Goal: Task Accomplishment & Management: Use online tool/utility

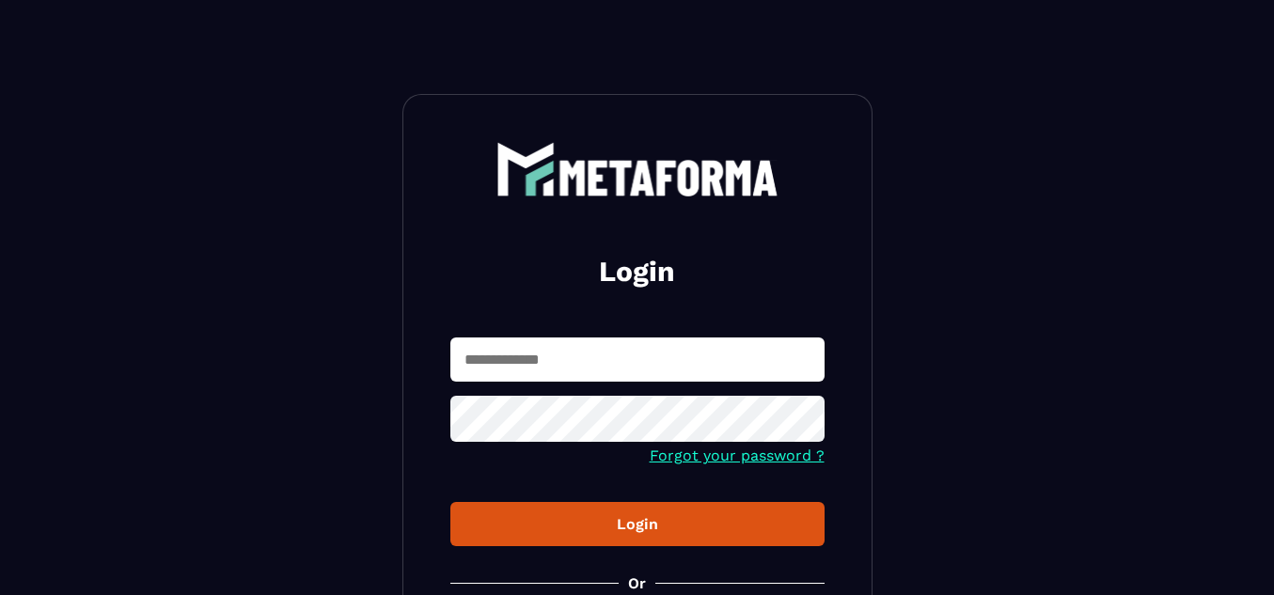
click at [511, 370] on input "text" at bounding box center [637, 359] width 374 height 44
type input "**********"
click at [450, 502] on button "Login" at bounding box center [637, 524] width 374 height 44
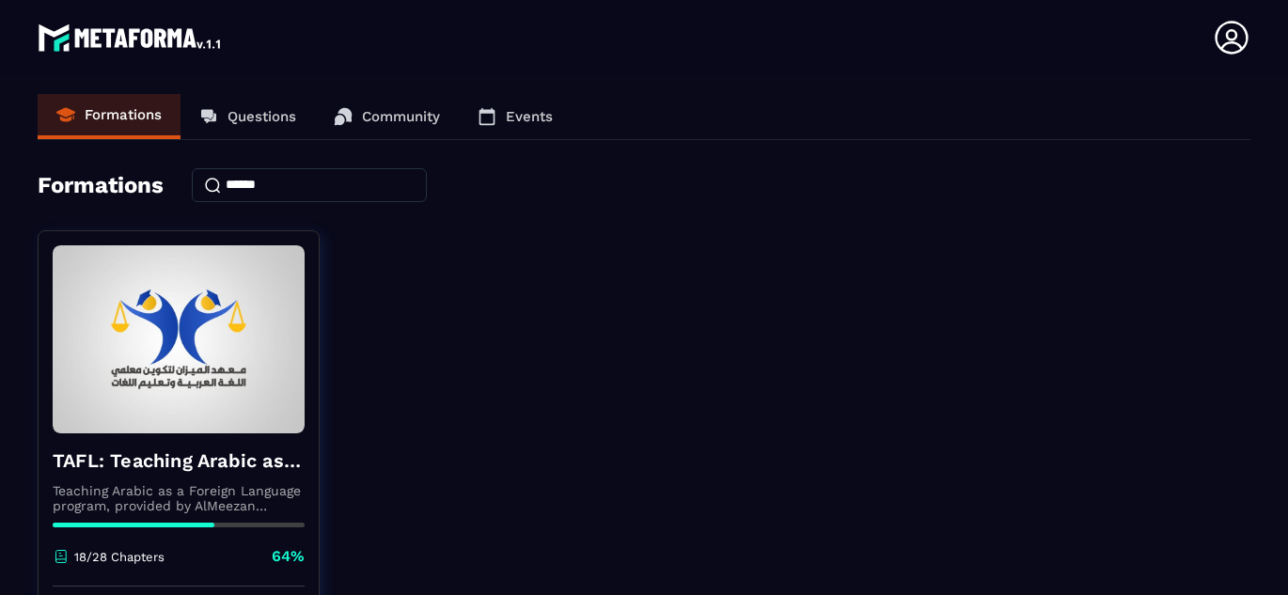
click at [930, 410] on div "TAFL: Teaching Arabic as a Foreign Language program - June Teaching Arabic as a…" at bounding box center [644, 465] width 1213 height 470
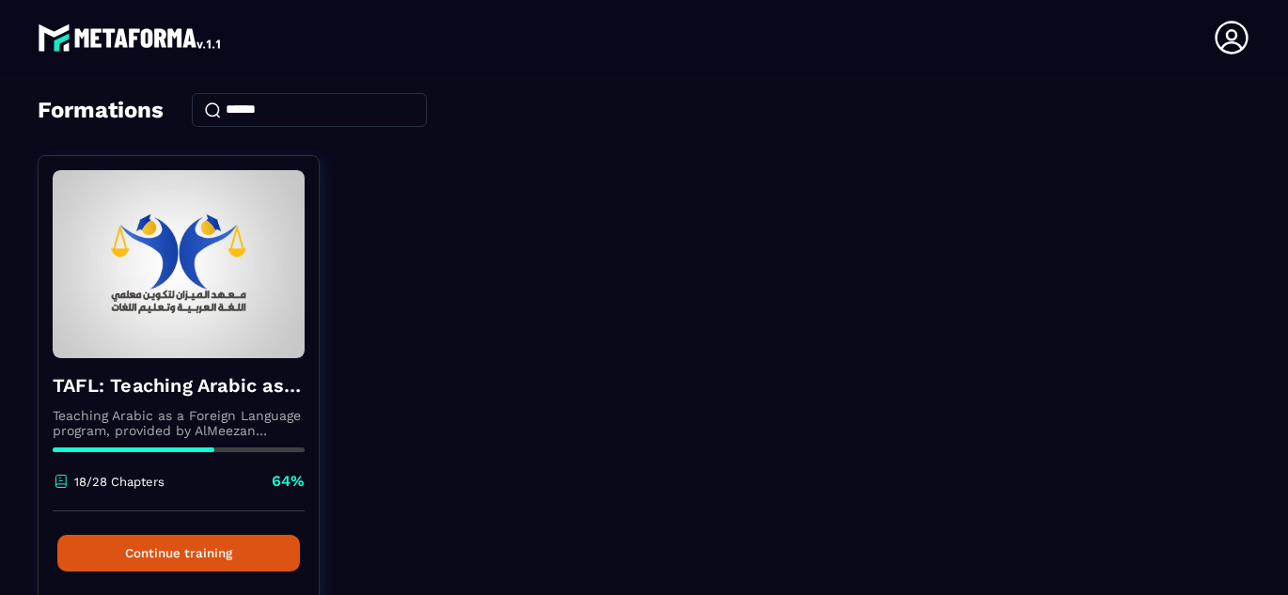
scroll to position [113, 0]
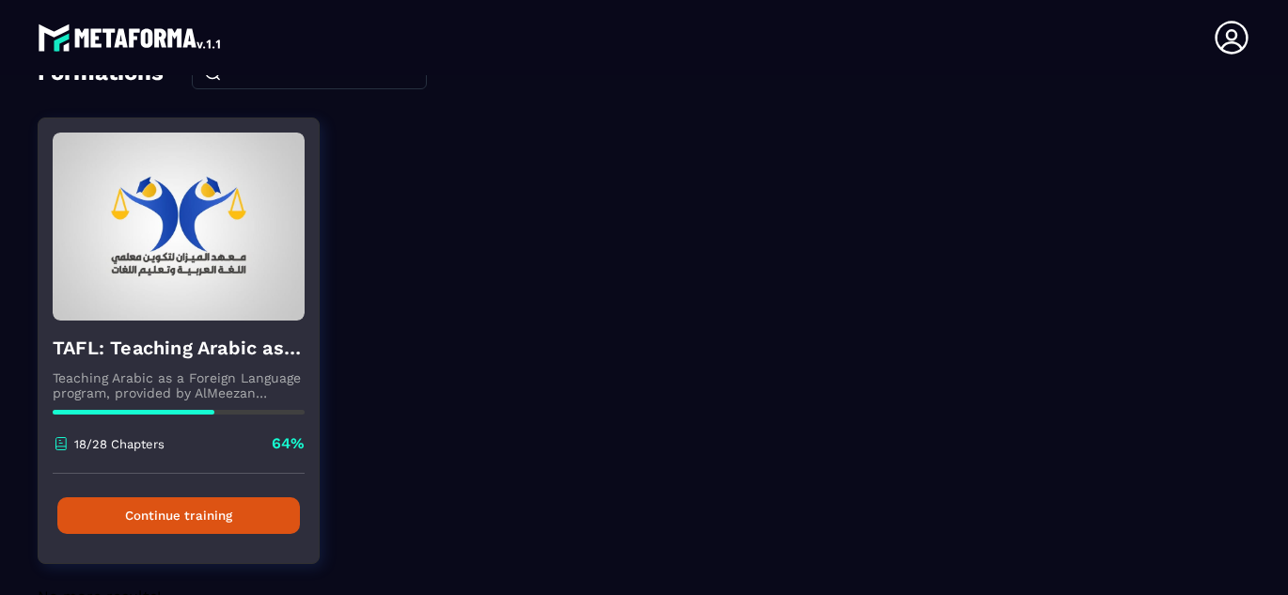
click at [204, 513] on button "Continue training" at bounding box center [178, 515] width 243 height 37
